Goal: Check status: Check status

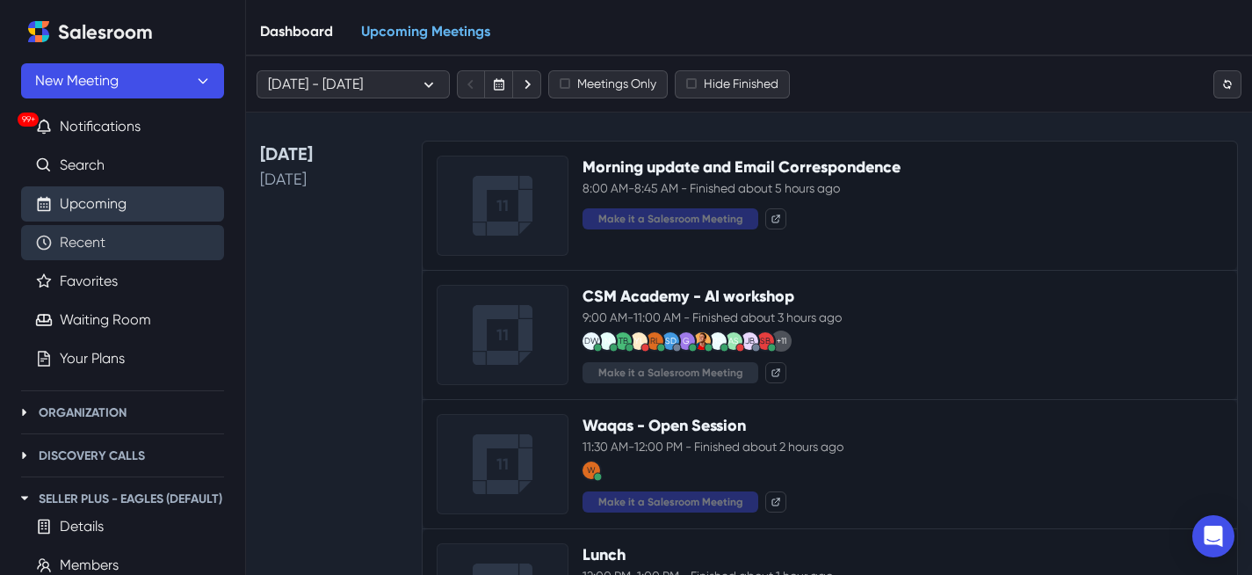
click at [105, 242] on link "Recent" at bounding box center [83, 242] width 46 height 21
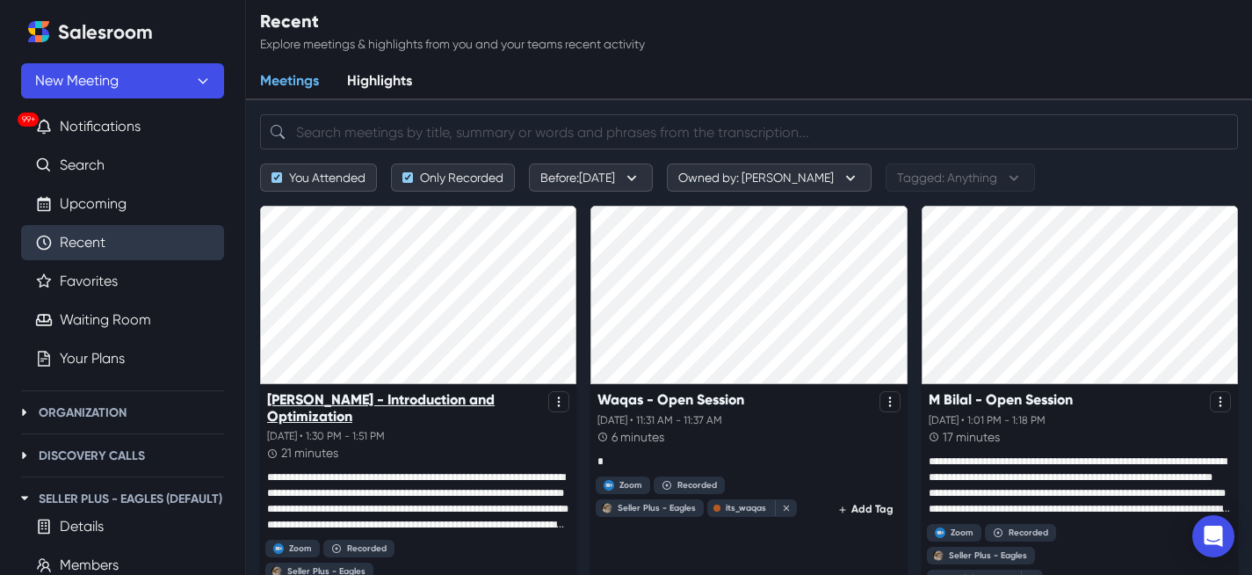
click at [429, 398] on p "[PERSON_NAME] - Introduction and Optimization" at bounding box center [404, 407] width 274 height 33
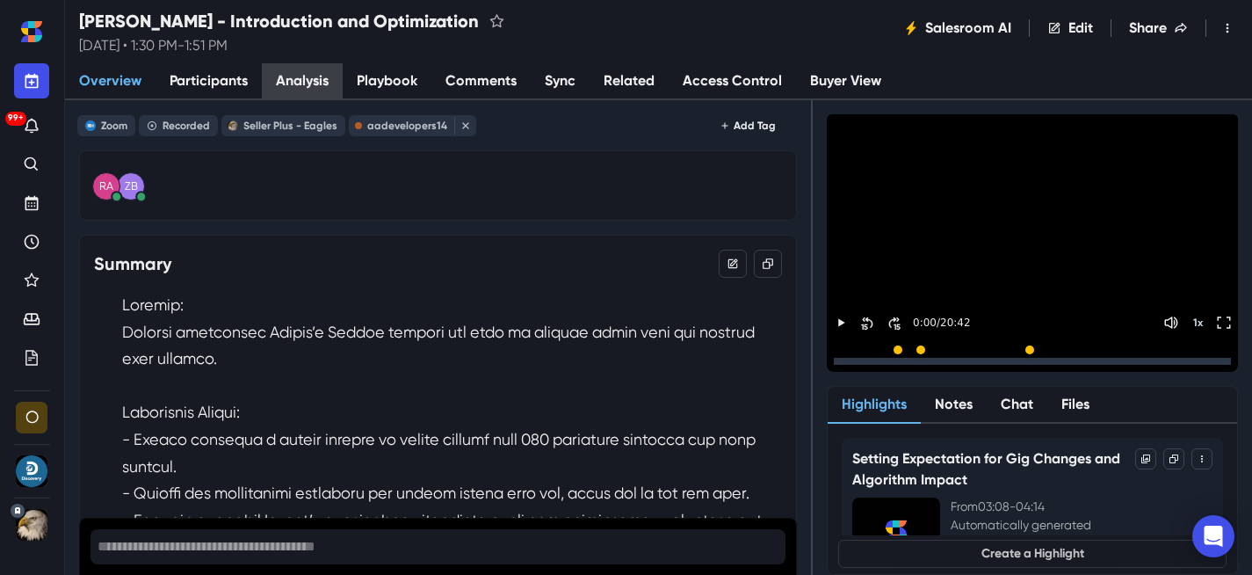
click at [305, 82] on span "Analysis" at bounding box center [302, 80] width 53 height 21
